Goal: Navigation & Orientation: Find specific page/section

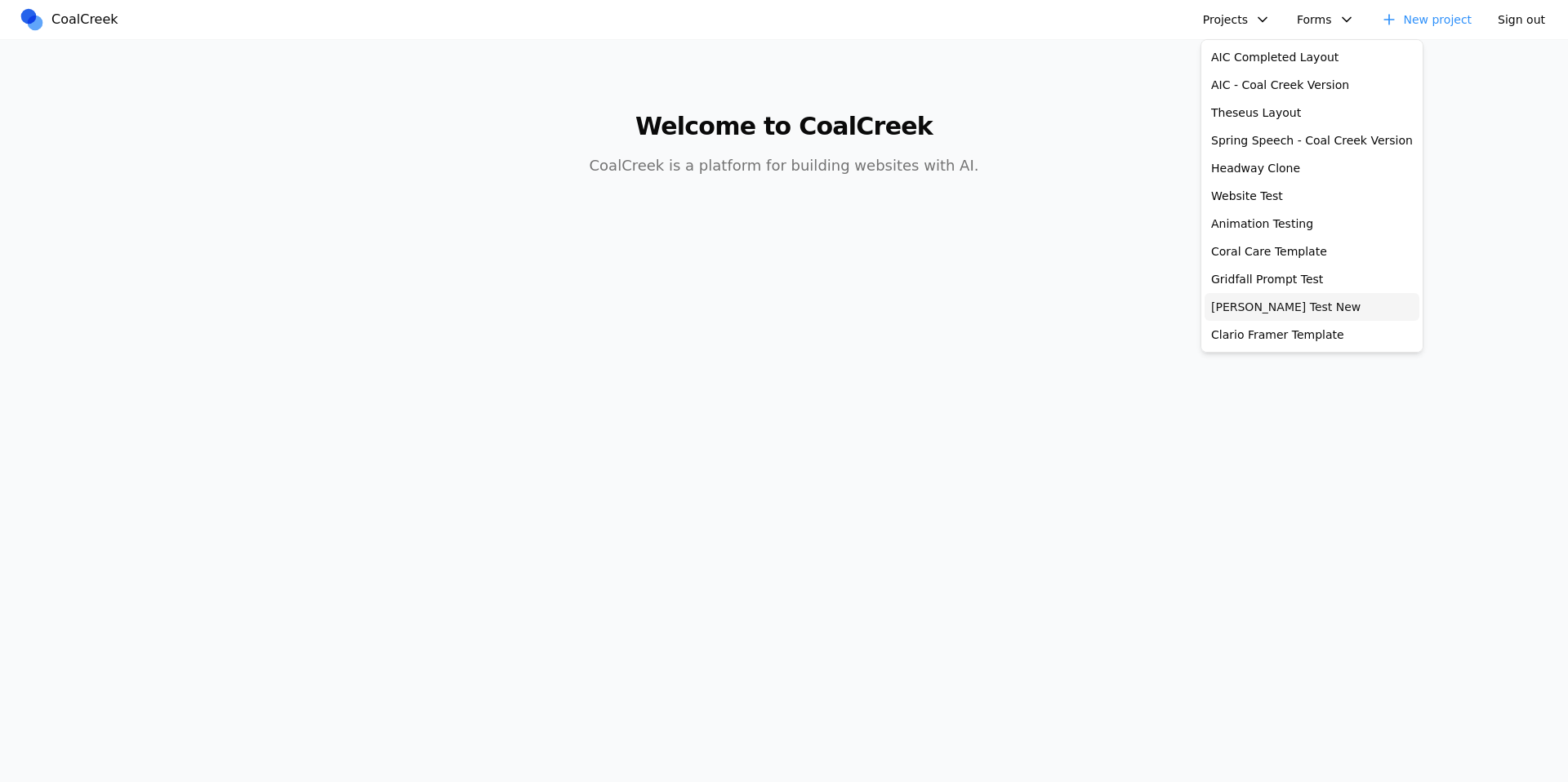
click at [1261, 301] on link "[PERSON_NAME] Test New" at bounding box center [1311, 307] width 214 height 28
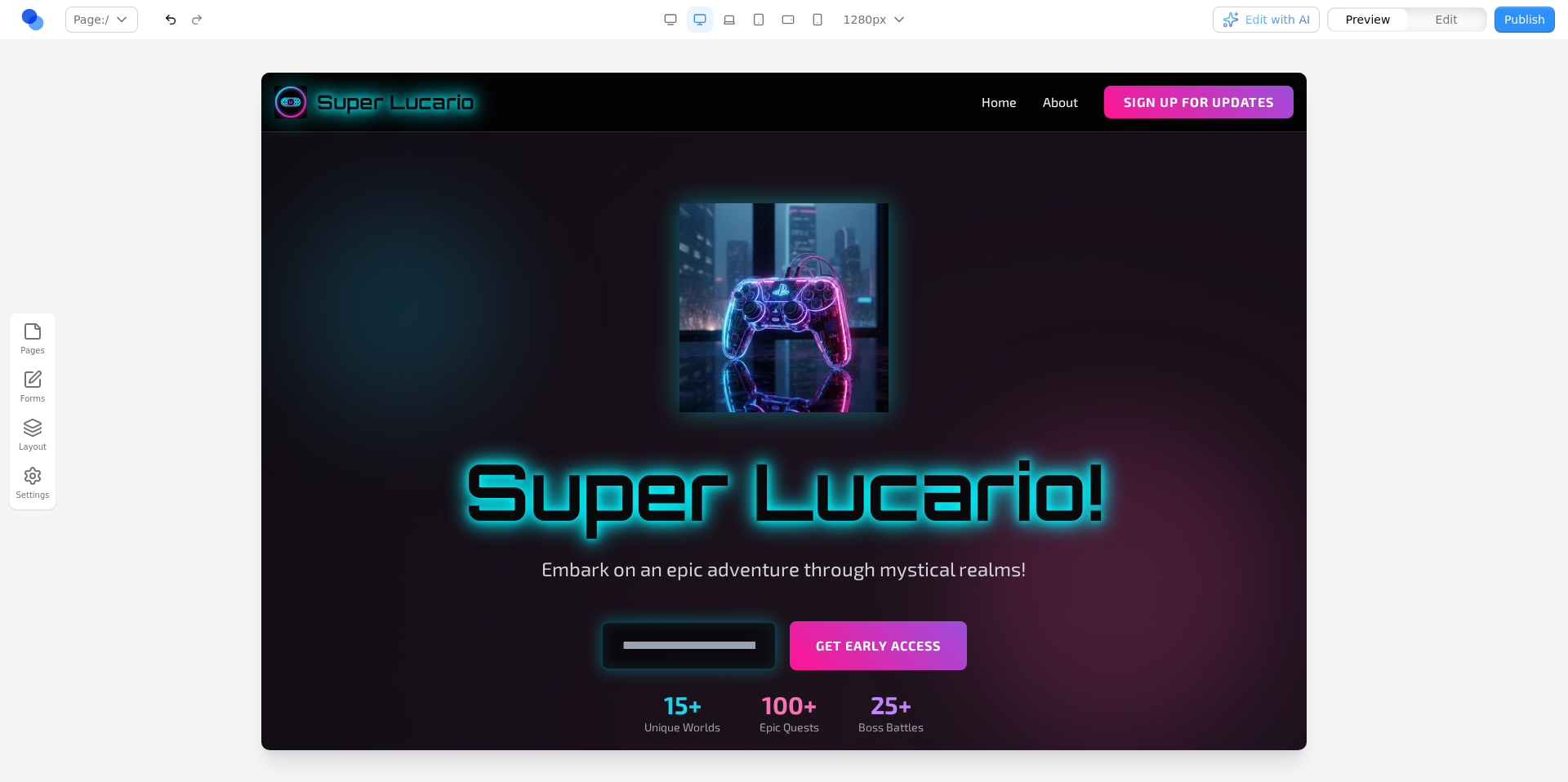
click at [33, 445] on button "Layout" at bounding box center [32, 435] width 36 height 41
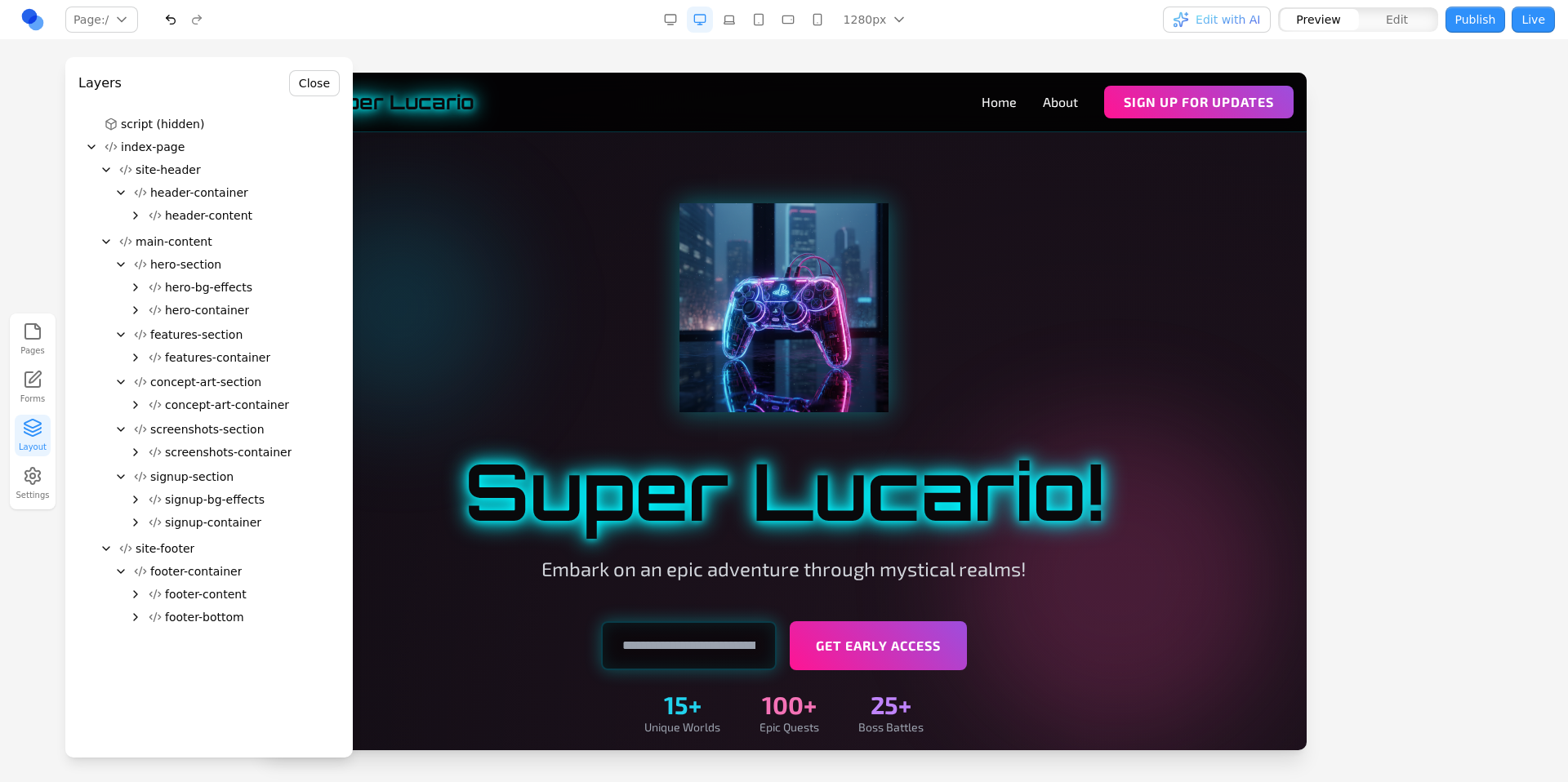
click at [745, 67] on div "Pages Forms Layout Settings" at bounding box center [784, 411] width 1568 height 742
click at [990, 104] on link "Home" at bounding box center [998, 102] width 35 height 20
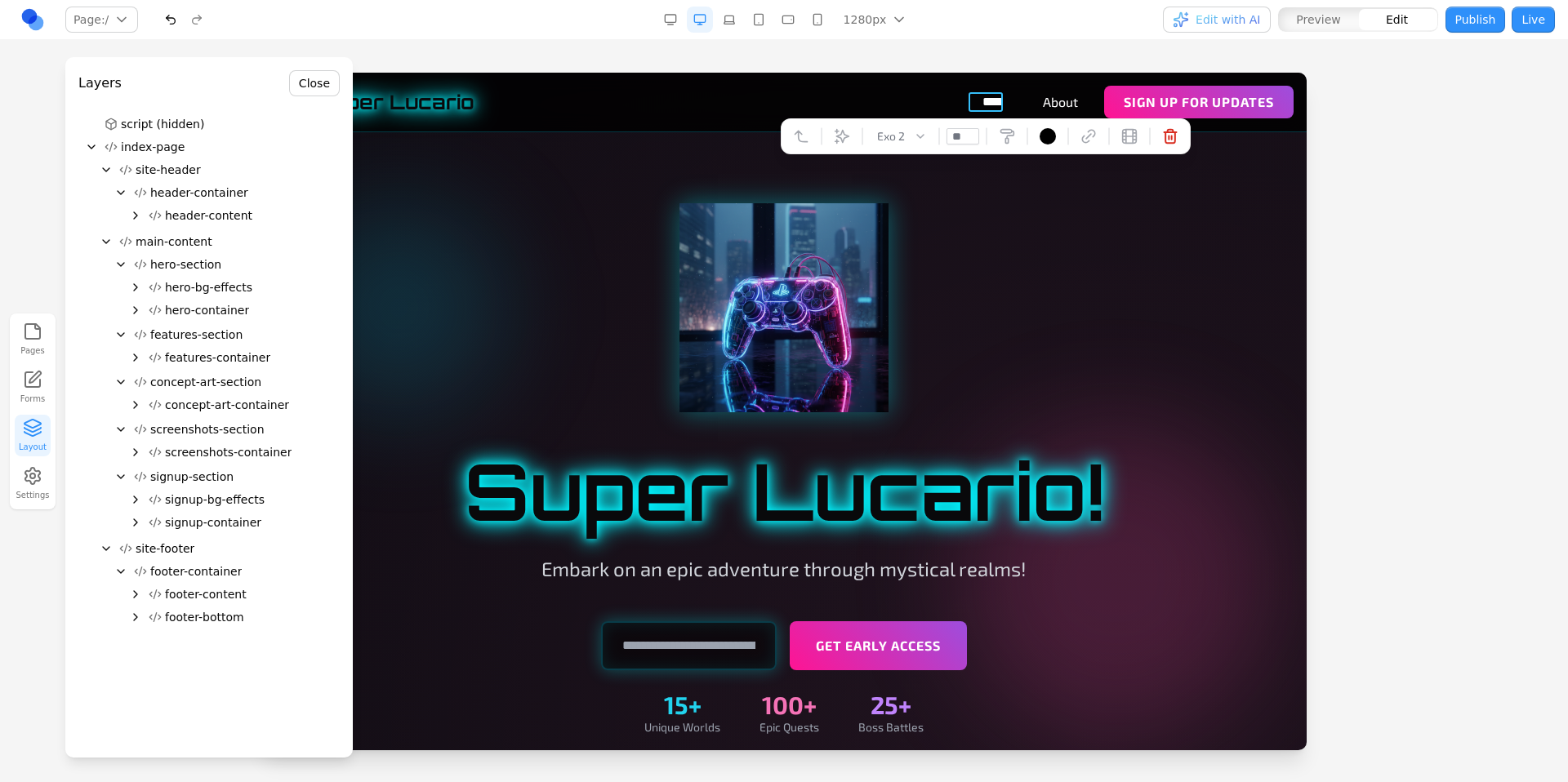
click at [309, 80] on button "Close" at bounding box center [314, 83] width 50 height 26
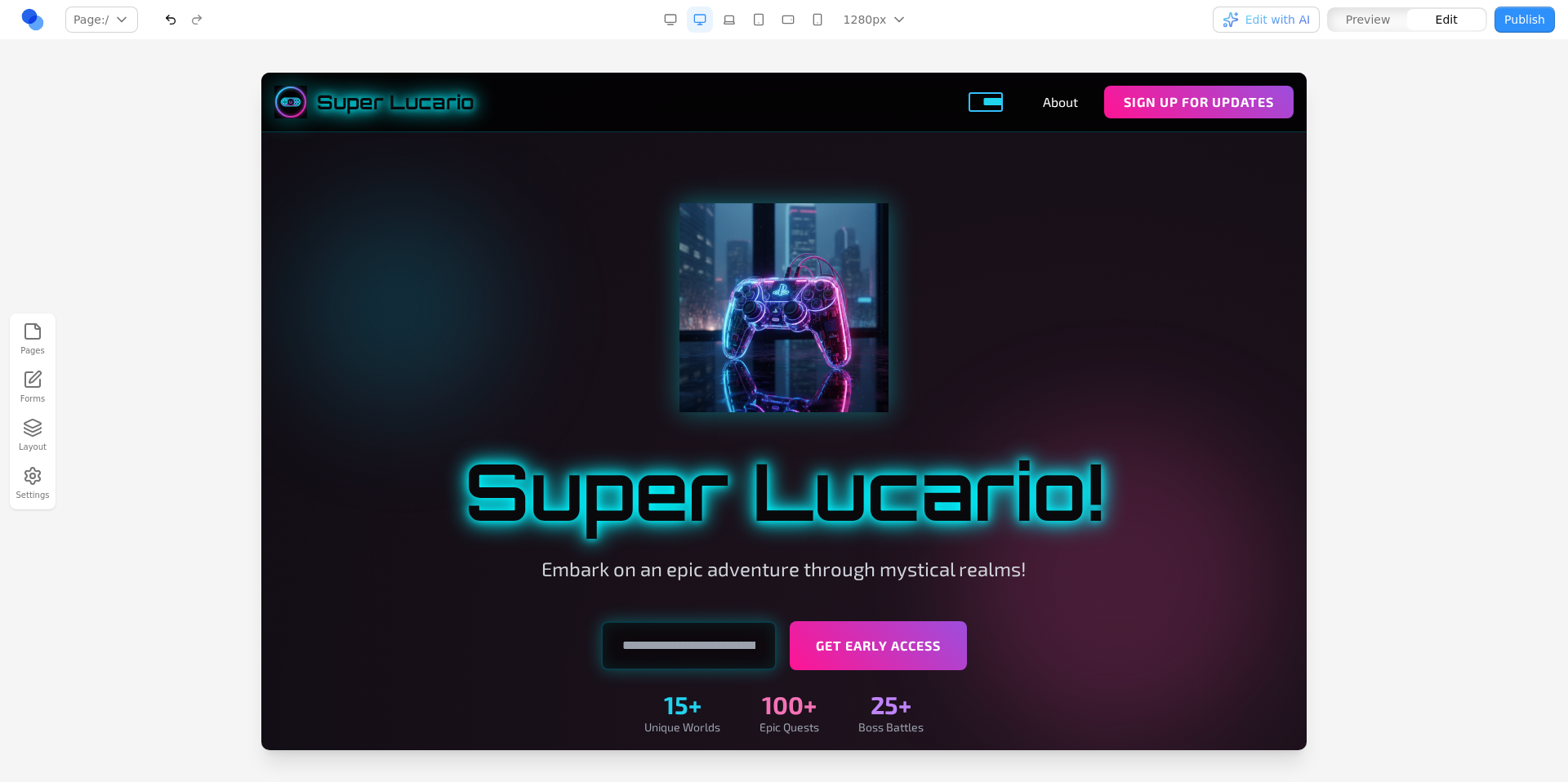
click at [993, 104] on link "****" at bounding box center [999, 102] width 34 height 20
click at [1535, 273] on div at bounding box center [784, 427] width 1568 height 708
click at [39, 427] on icon "button" at bounding box center [32, 428] width 20 height 20
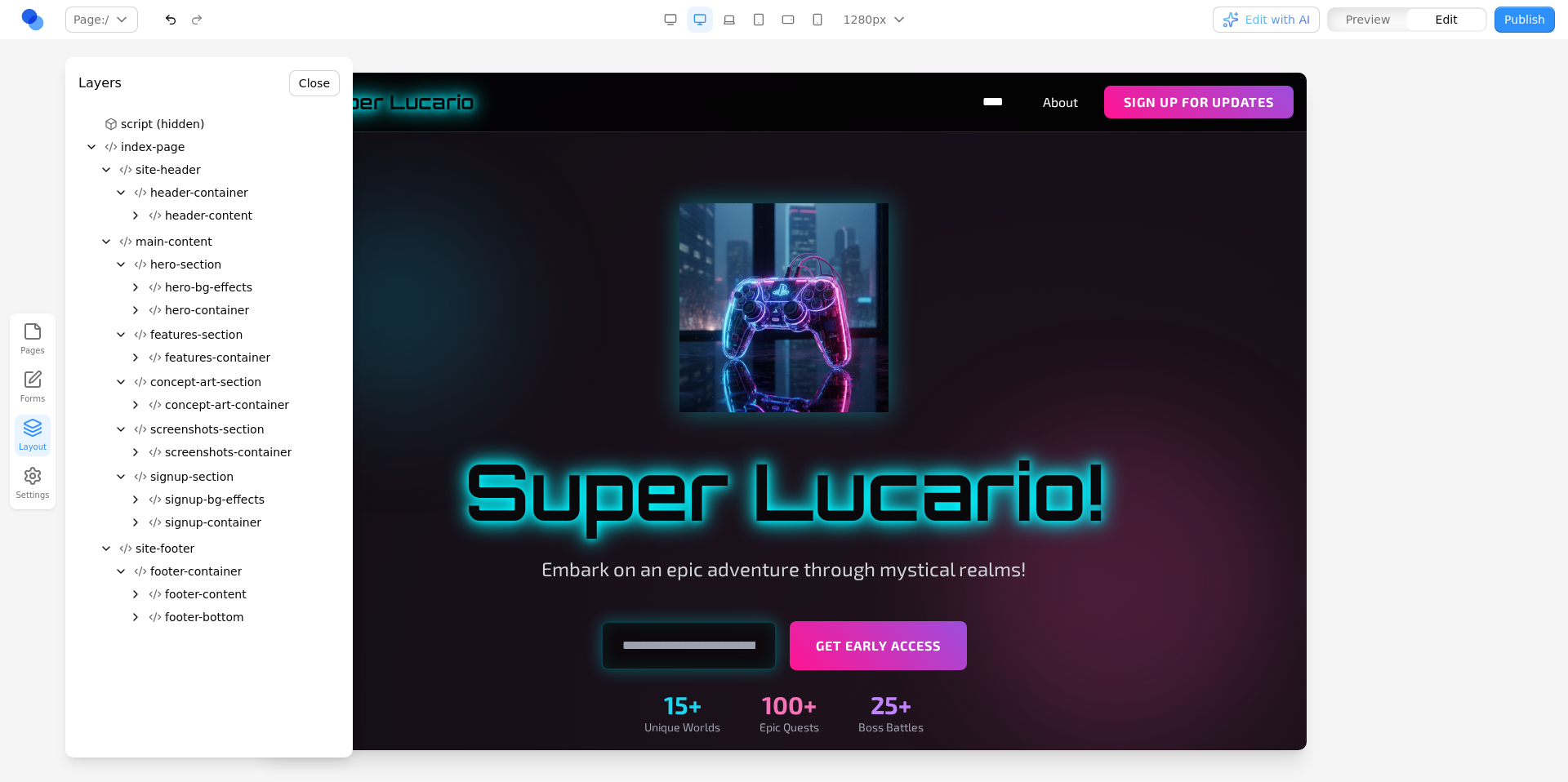
click at [39, 429] on icon "button" at bounding box center [32, 430] width 16 height 4
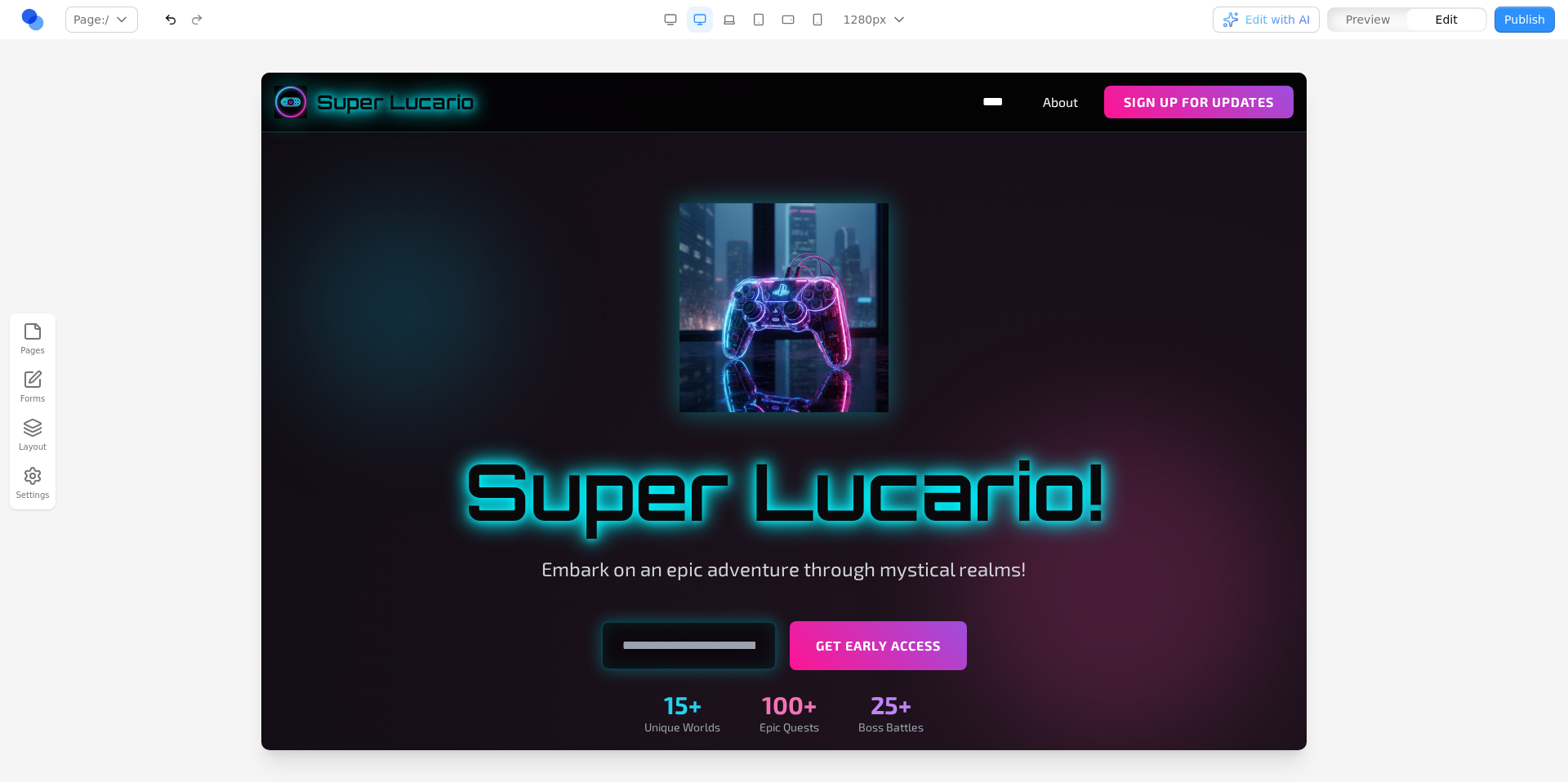
drag, startPoint x: 755, startPoint y: 53, endPoint x: 747, endPoint y: 50, distance: 8.5
click at [753, 53] on div "Pages Forms Layout Settings" at bounding box center [784, 411] width 1568 height 742
click at [140, 110] on div at bounding box center [784, 427] width 1568 height 708
click at [1404, 121] on div at bounding box center [784, 427] width 1568 height 708
click at [451, 41] on div "Pages Forms Layout Settings" at bounding box center [784, 411] width 1568 height 742
